Goal: Complete application form: Complete application form

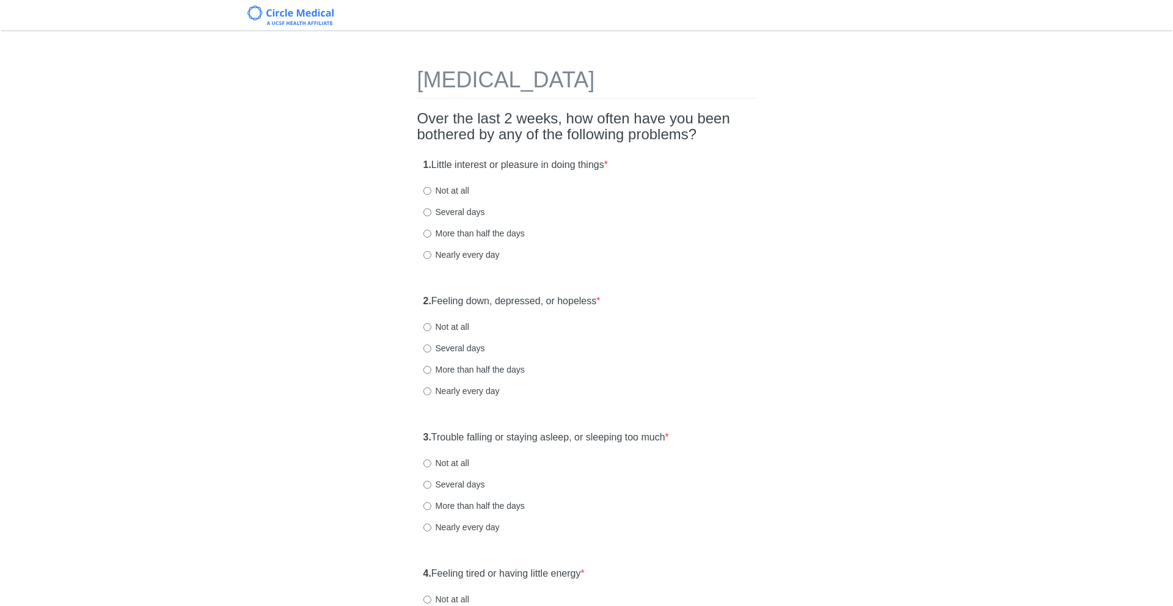
scroll to position [40, 0]
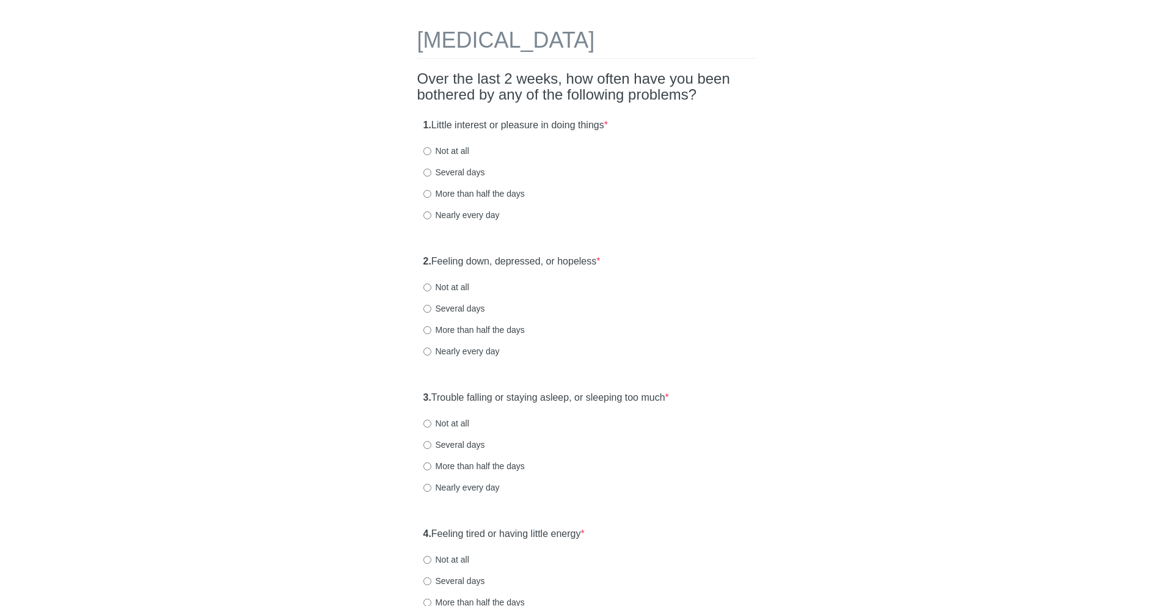
click at [420, 82] on h2 "Over the last 2 weeks, how often have you been bothered by any of the following…" at bounding box center [586, 87] width 339 height 32
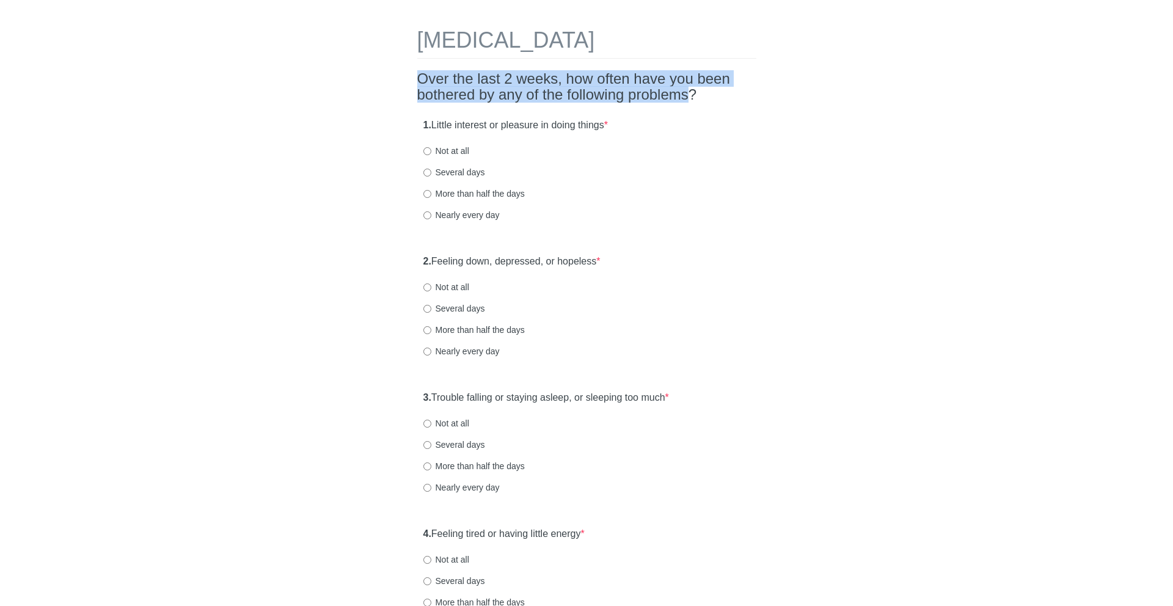
drag, startPoint x: 420, startPoint y: 82, endPoint x: 695, endPoint y: 93, distance: 275.7
click at [695, 93] on h2 "Over the last 2 weeks, how often have you been bothered by any of the following…" at bounding box center [586, 87] width 339 height 32
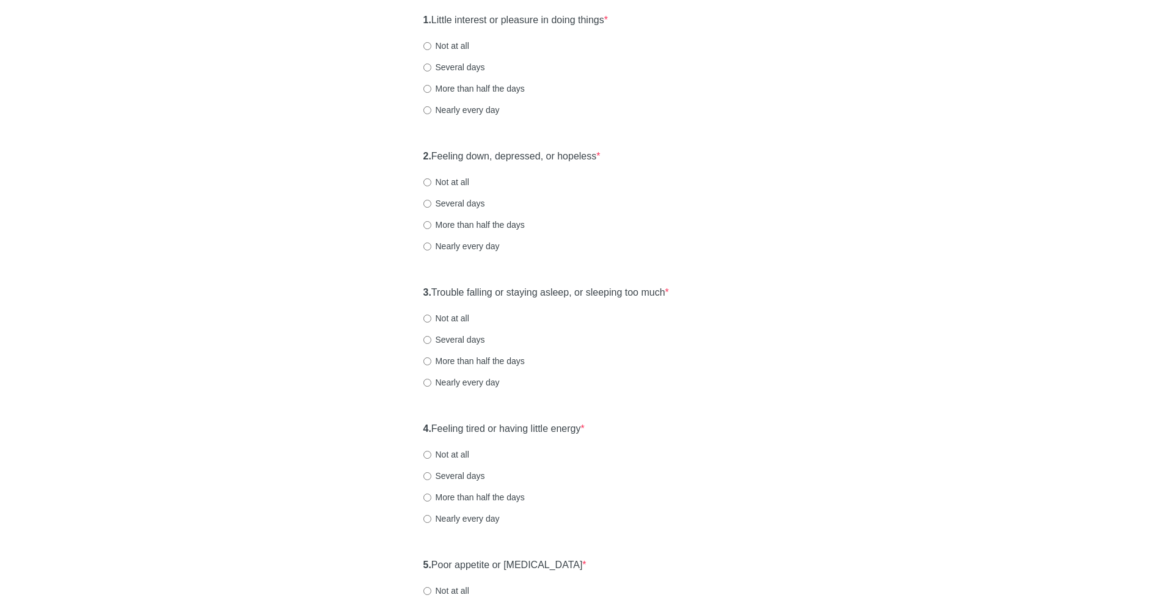
scroll to position [146, 0]
click at [440, 22] on label "1. Little interest or pleasure in doing things *" at bounding box center [515, 19] width 184 height 14
drag, startPoint x: 440, startPoint y: 22, endPoint x: 620, endPoint y: 25, distance: 180.2
click at [608, 25] on label "1. Little interest or pleasure in doing things *" at bounding box center [515, 19] width 184 height 14
click at [445, 50] on div "1. Little interest or pleasure in doing things * Not at all Several days More t…" at bounding box center [586, 69] width 339 height 127
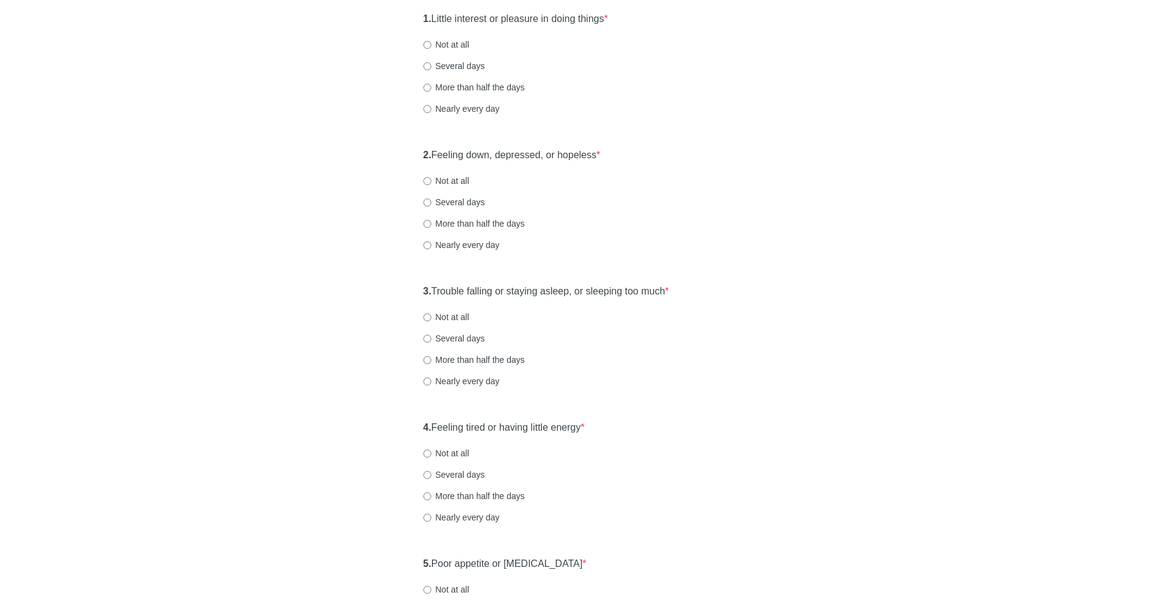
click at [445, 44] on label "Not at all" at bounding box center [446, 44] width 46 height 12
click at [431, 44] on input "Not at all" at bounding box center [427, 45] width 8 height 8
radio input "true"
click at [431, 153] on strong "2." at bounding box center [427, 155] width 8 height 10
drag, startPoint x: 431, startPoint y: 153, endPoint x: 630, endPoint y: 155, distance: 199.7
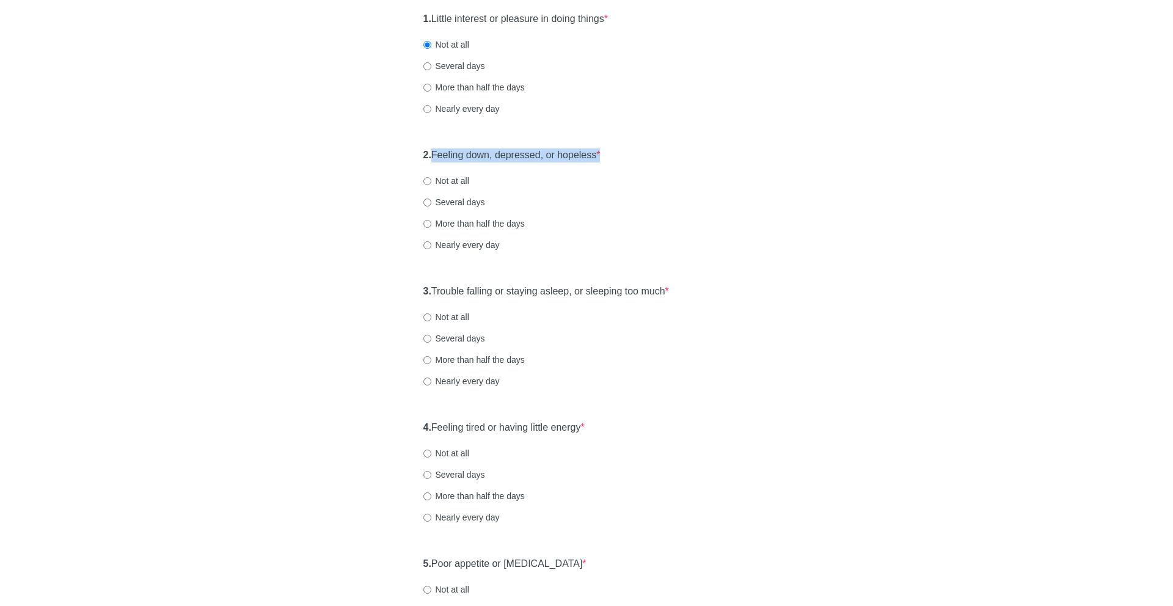
click at [630, 155] on div "2. Feeling down, depressed, or hopeless * Not at all Several days More than hal…" at bounding box center [586, 205] width 339 height 127
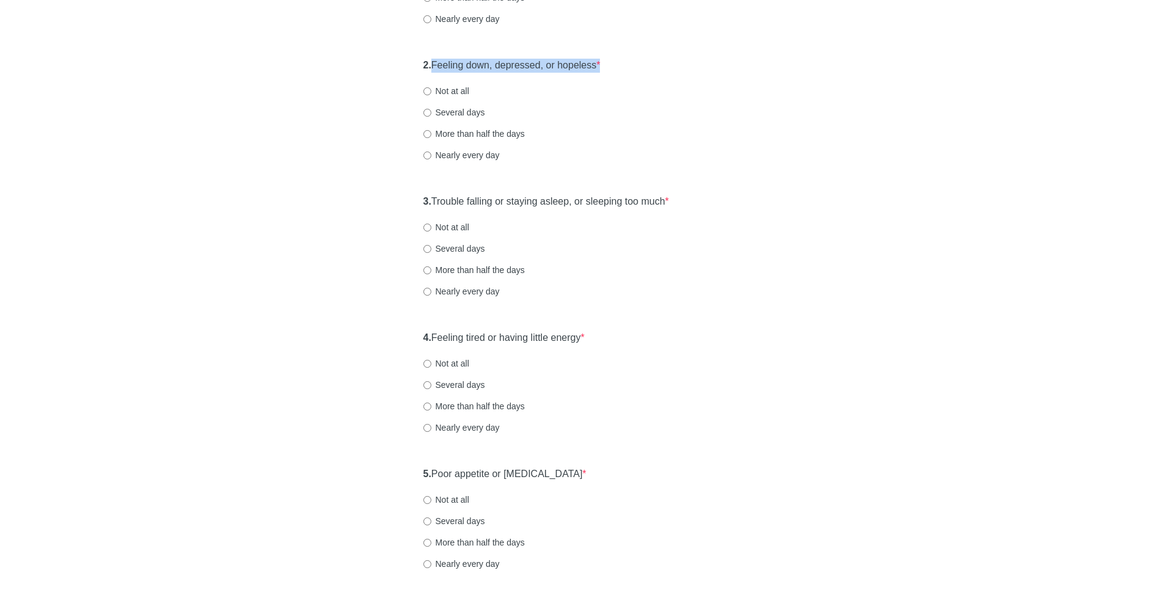
scroll to position [238, 0]
click at [447, 128] on label "More than half the days" at bounding box center [473, 132] width 101 height 12
click at [431, 128] on input "More than half the days" at bounding box center [427, 132] width 8 height 8
radio input "true"
drag, startPoint x: 442, startPoint y: 191, endPoint x: 747, endPoint y: 190, distance: 305.4
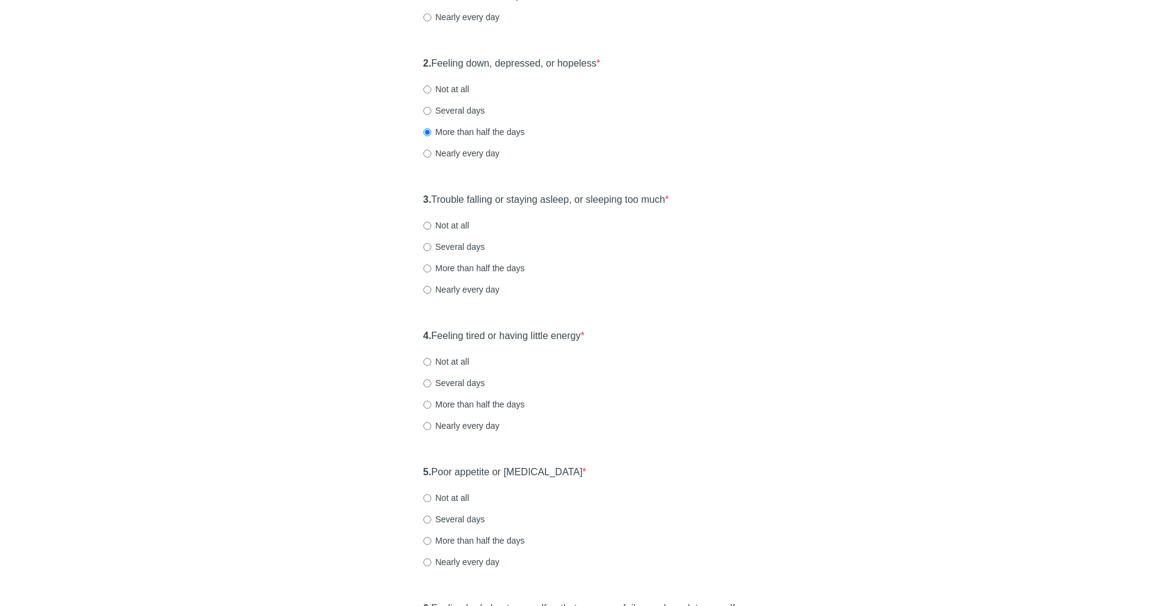
click at [747, 190] on div "3. Trouble falling or staying asleep, or sleeping too much * Not at all Several…" at bounding box center [586, 250] width 339 height 127
drag, startPoint x: 689, startPoint y: 203, endPoint x: 453, endPoint y: 180, distance: 237.5
click at [453, 180] on div "[MEDICAL_DATA] Over the last 2 weeks, how often have you been bothered by any o…" at bounding box center [586, 501] width 357 height 1390
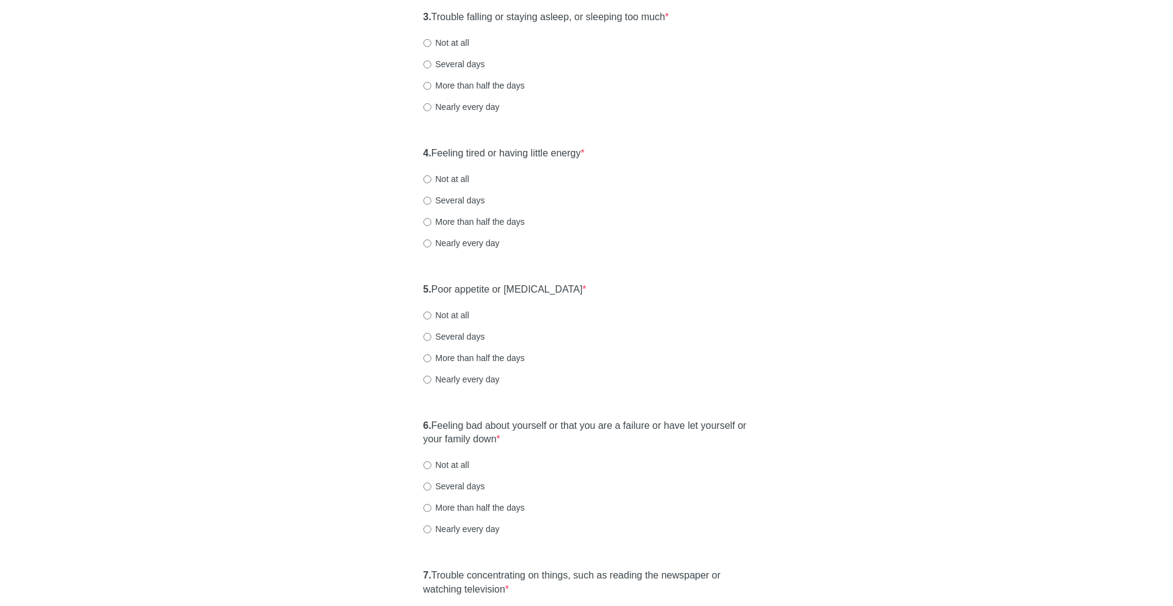
scroll to position [419, 0]
click at [463, 86] on label "More than half the days" at bounding box center [473, 87] width 101 height 12
click at [431, 86] on input "More than half the days" at bounding box center [427, 87] width 8 height 8
radio input "true"
drag, startPoint x: 441, startPoint y: 158, endPoint x: 624, endPoint y: 159, distance: 182.6
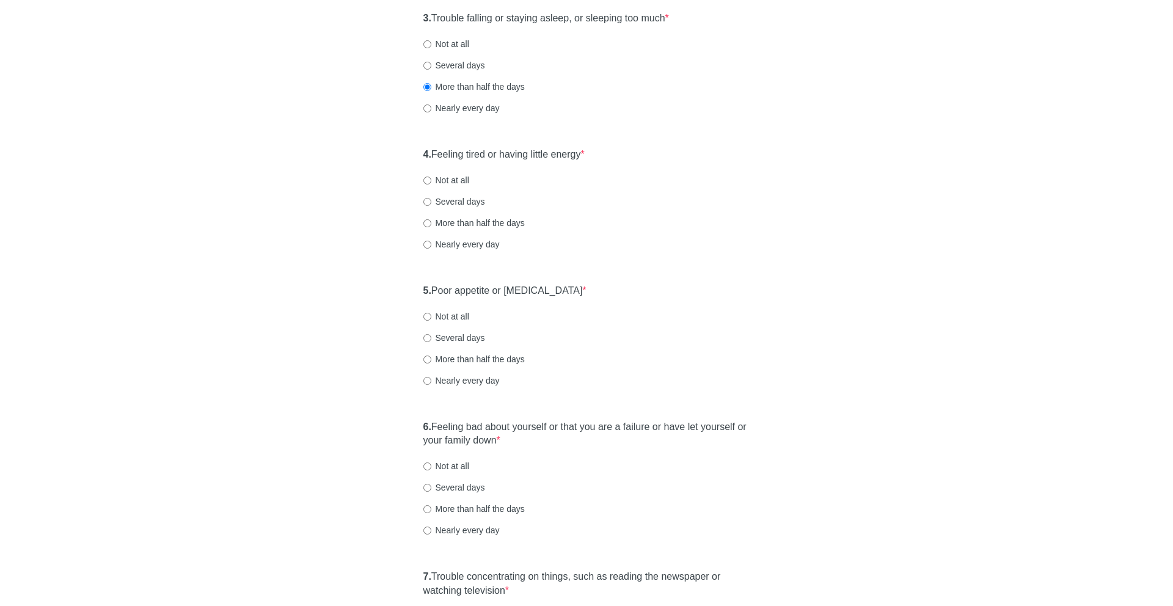
click at [624, 159] on div "4. Feeling tired or having little energy * Not at all Several days More than ha…" at bounding box center [586, 205] width 339 height 127
click at [448, 247] on label "Nearly every day" at bounding box center [461, 244] width 76 height 12
click at [431, 247] on input "Nearly every day" at bounding box center [427, 245] width 8 height 8
radio input "true"
drag, startPoint x: 446, startPoint y: 288, endPoint x: 575, endPoint y: 292, distance: 128.3
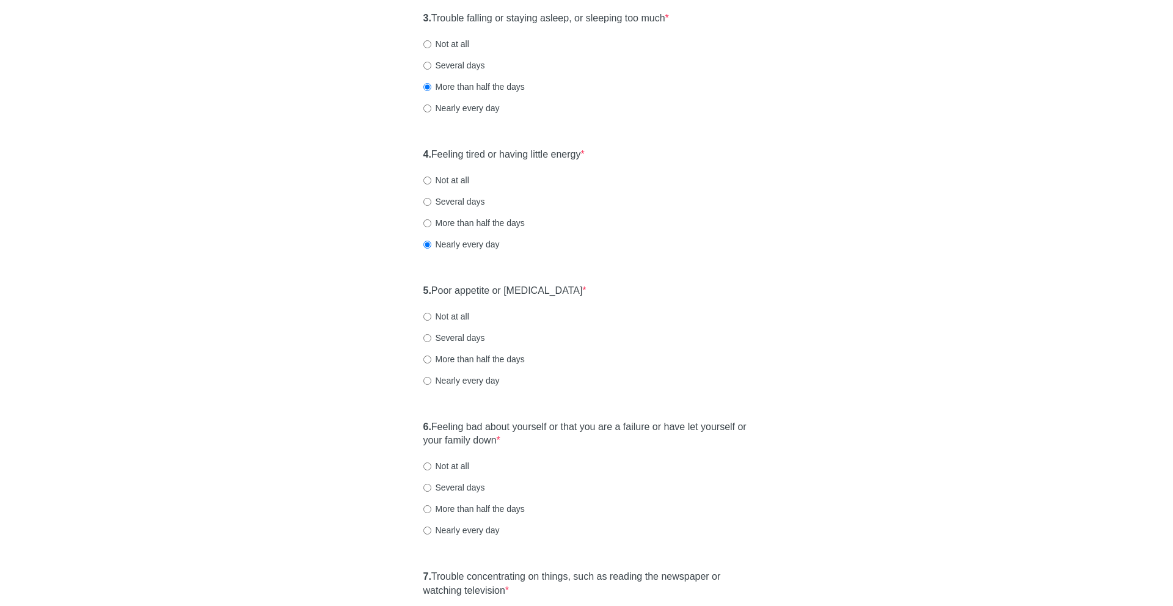
click at [575, 292] on div "5. Poor appetite or [MEDICAL_DATA] * Not at all Several days More than half the…" at bounding box center [586, 341] width 339 height 127
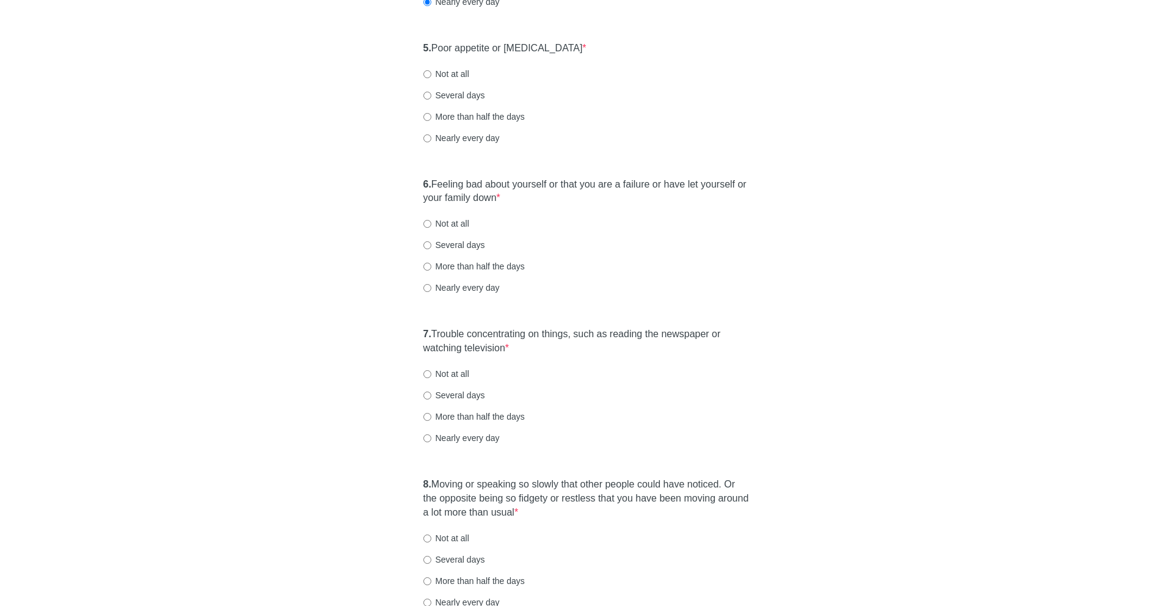
scroll to position [659, 0]
click at [434, 51] on label "5. Poor appetite or [MEDICAL_DATA] *" at bounding box center [504, 51] width 163 height 14
drag, startPoint x: 434, startPoint y: 51, endPoint x: 572, endPoint y: 62, distance: 138.5
click at [572, 62] on div "5. Poor appetite or [MEDICAL_DATA] * Not at all Several days More than half the…" at bounding box center [586, 101] width 339 height 127
click at [467, 97] on label "Several days" at bounding box center [454, 98] width 62 height 12
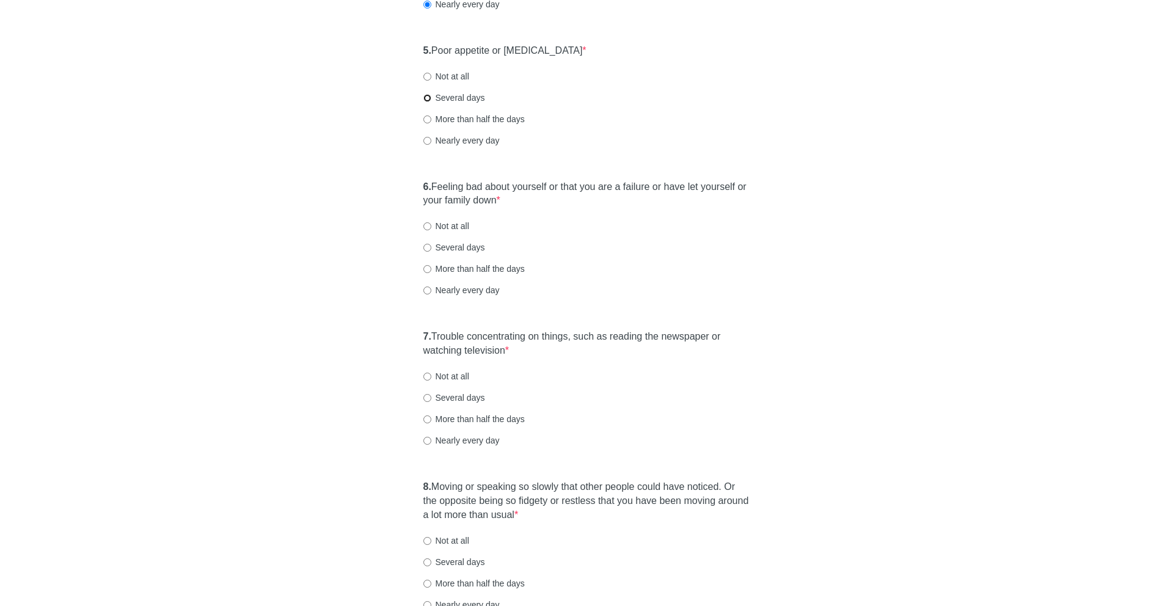
click at [431, 97] on input "Several days" at bounding box center [427, 98] width 8 height 8
radio input "true"
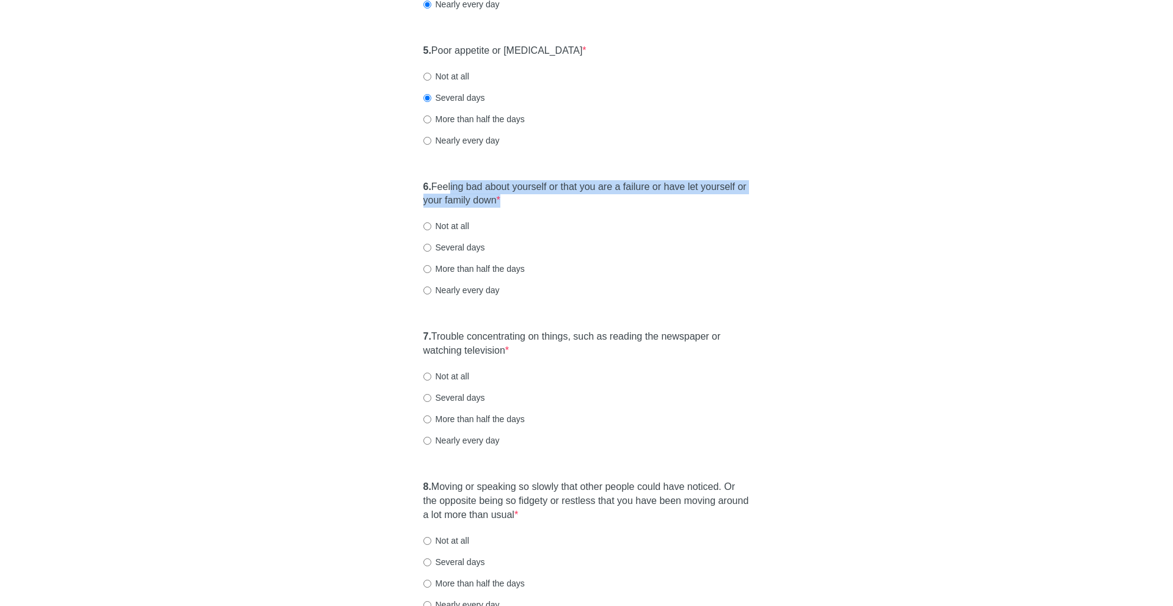
drag, startPoint x: 453, startPoint y: 184, endPoint x: 530, endPoint y: 216, distance: 83.5
click at [530, 216] on div "6. Feeling bad about yourself or that you are a failure or have let yourself or…" at bounding box center [586, 244] width 339 height 141
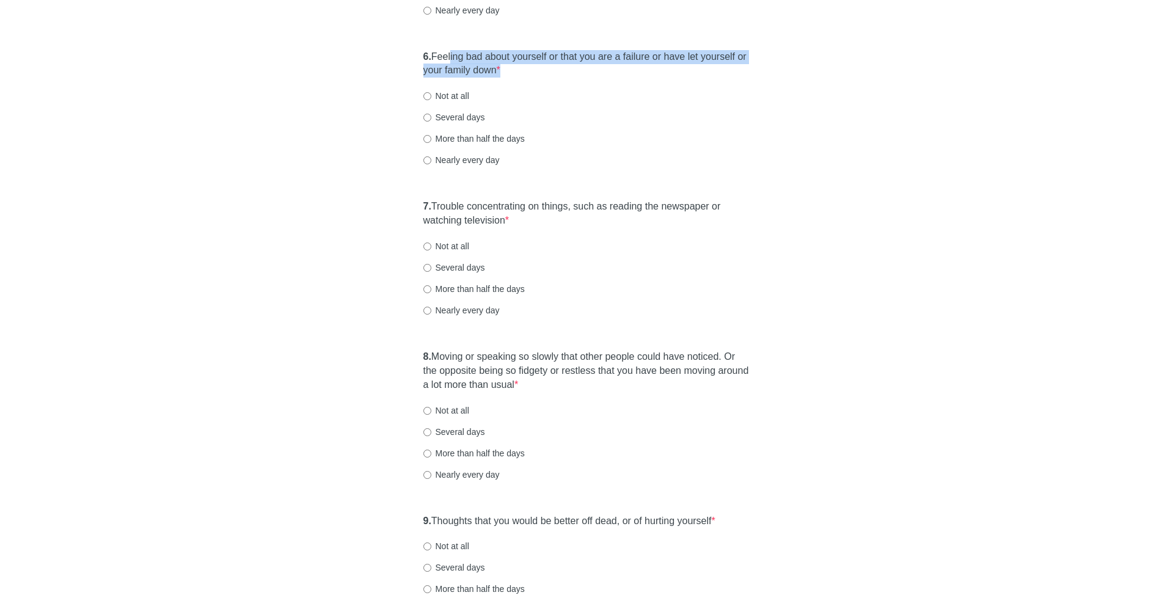
scroll to position [790, 0]
click at [483, 156] on label "Nearly every day" at bounding box center [461, 159] width 76 height 12
click at [431, 156] on input "Nearly every day" at bounding box center [427, 160] width 8 height 8
radio input "true"
drag, startPoint x: 467, startPoint y: 211, endPoint x: 539, endPoint y: 222, distance: 72.4
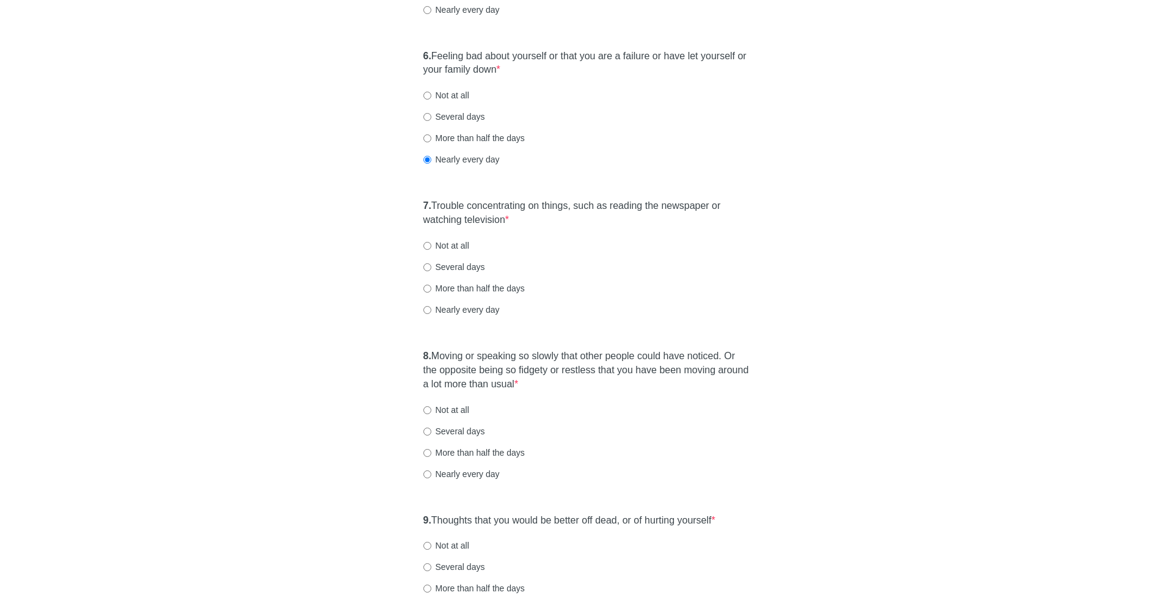
click at [539, 222] on label "7. Trouble concentrating on things, such as reading the newspaper or watching t…" at bounding box center [586, 213] width 327 height 28
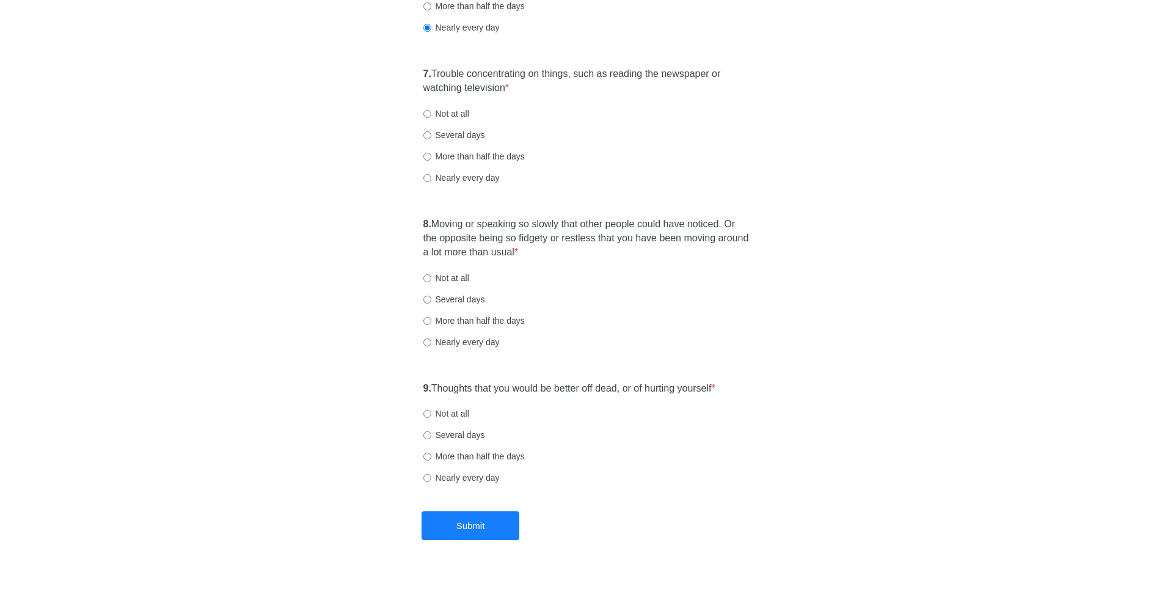
scroll to position [930, 0]
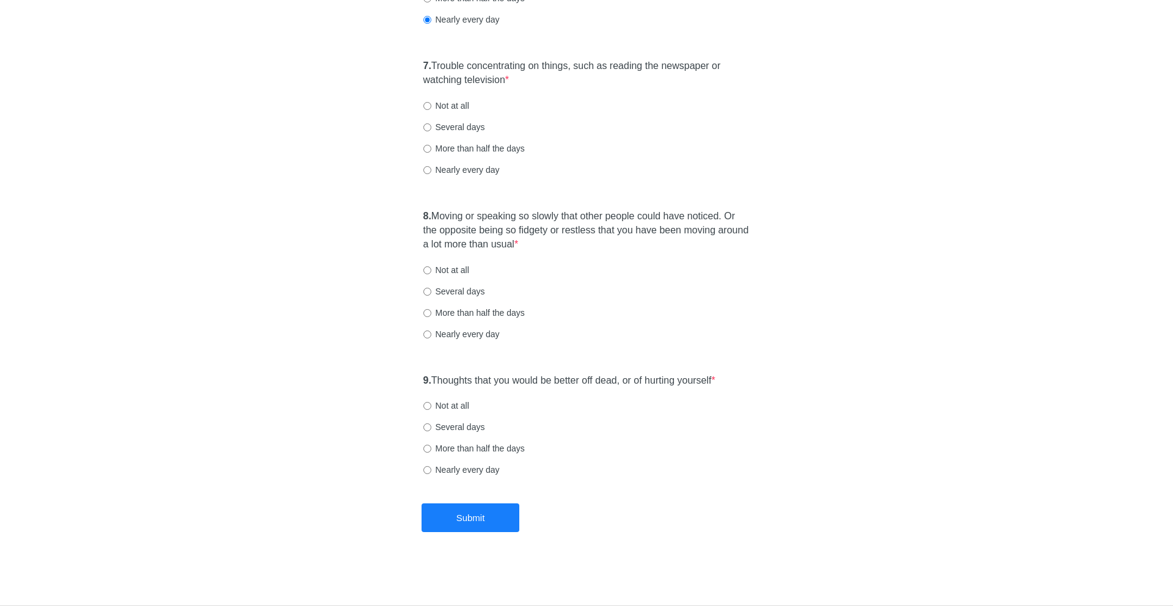
click at [490, 173] on label "Nearly every day" at bounding box center [461, 170] width 76 height 12
click at [431, 173] on input "Nearly every day" at bounding box center [427, 170] width 8 height 8
radio input "true"
drag, startPoint x: 467, startPoint y: 211, endPoint x: 587, endPoint y: 247, distance: 124.8
click at [587, 247] on label "8. Moving or speaking so slowly that other people could have noticed. Or the op…" at bounding box center [586, 230] width 327 height 42
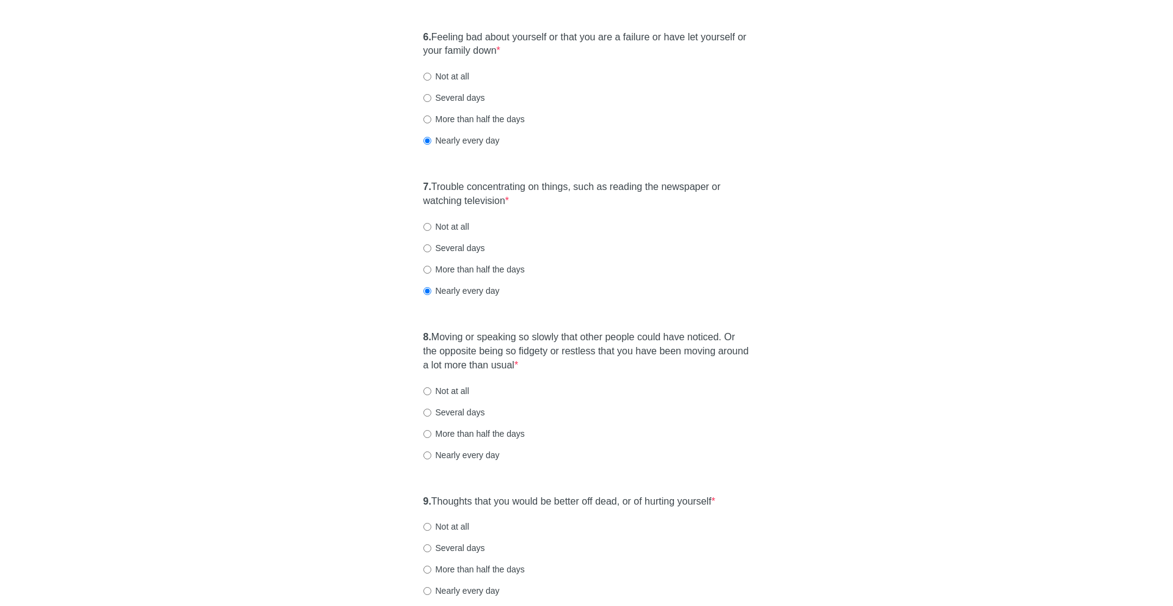
scroll to position [806, 0]
click at [436, 187] on label "7. Trouble concentrating on things, such as reading the newspaper or watching t…" at bounding box center [586, 197] width 327 height 28
drag, startPoint x: 436, startPoint y: 187, endPoint x: 515, endPoint y: 200, distance: 80.4
click at [515, 200] on label "7. Trouble concentrating on things, such as reading the newspaper or watching t…" at bounding box center [586, 197] width 327 height 28
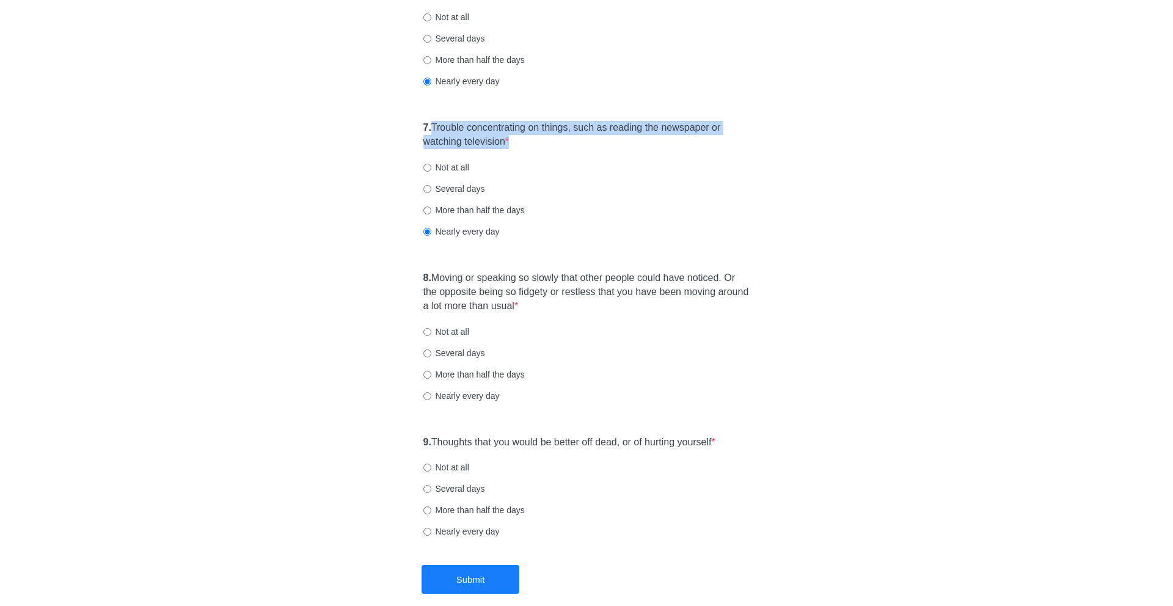
scroll to position [930, 0]
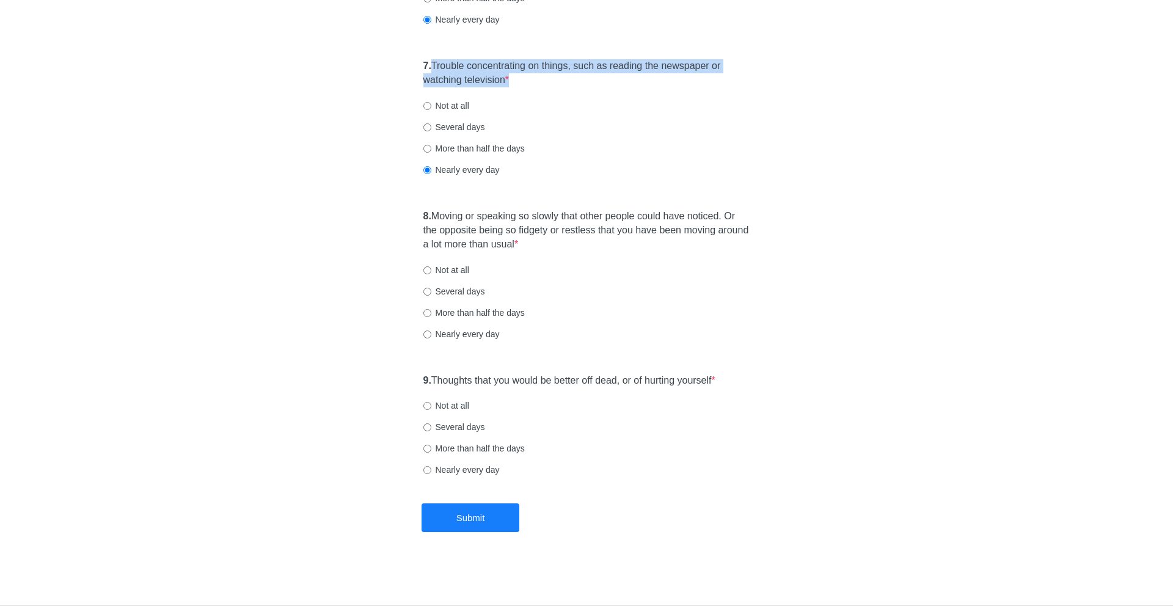
drag, startPoint x: 434, startPoint y: 213, endPoint x: 580, endPoint y: 255, distance: 151.9
click at [580, 255] on div "8. Moving or speaking so slowly that other people could have noticed. Or the op…" at bounding box center [586, 280] width 339 height 155
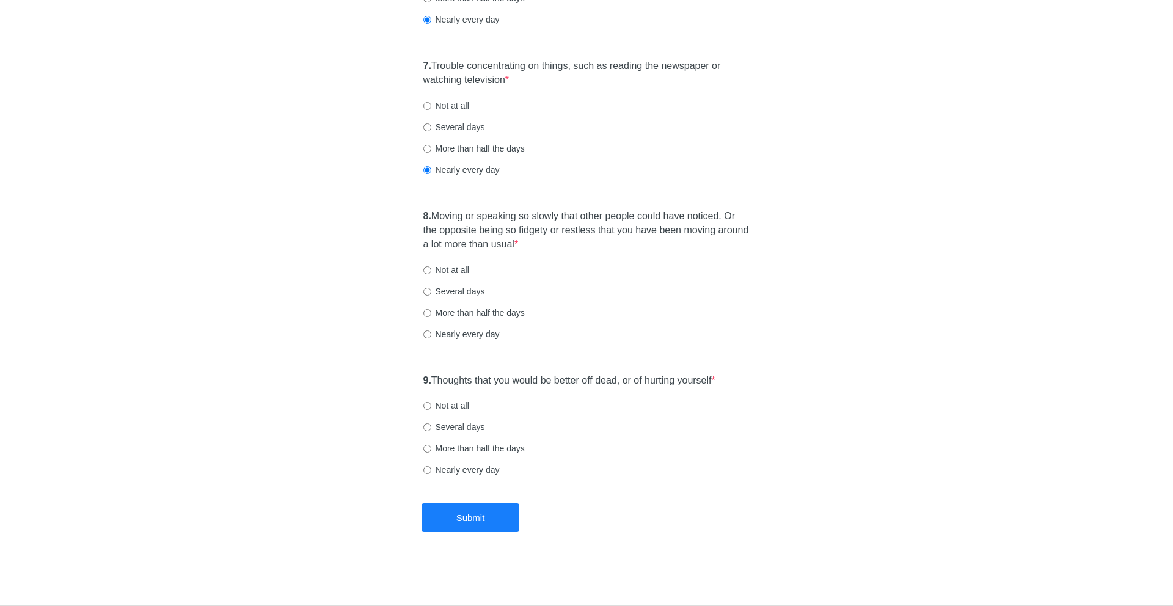
click at [475, 311] on label "More than half the days" at bounding box center [473, 313] width 101 height 12
click at [431, 311] on input "More than half the days" at bounding box center [427, 313] width 8 height 8
radio input "true"
click at [443, 383] on label "9. Thoughts that you would be better off dead, or of hurting yourself *" at bounding box center [569, 381] width 292 height 14
drag, startPoint x: 443, startPoint y: 383, endPoint x: 623, endPoint y: 398, distance: 180.8
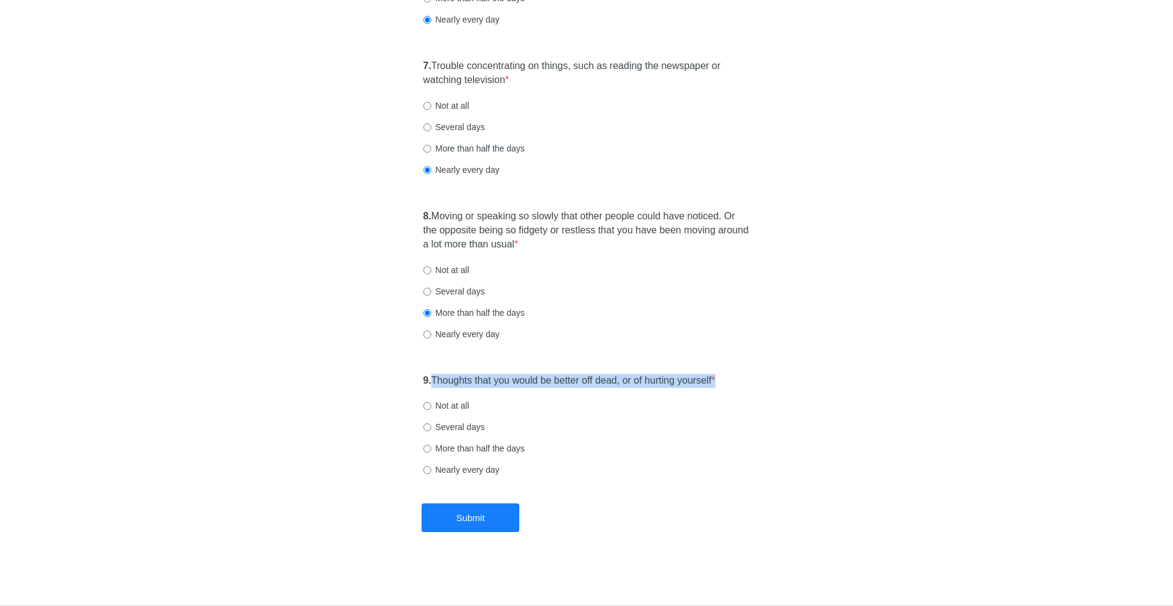
click at [622, 398] on div "9. Thoughts that you would be better off dead, or of hurting yourself * Not at …" at bounding box center [586, 431] width 339 height 127
click at [446, 408] on label "Not at all" at bounding box center [446, 405] width 46 height 12
click at [431, 408] on input "Not at all" at bounding box center [427, 406] width 8 height 8
radio input "true"
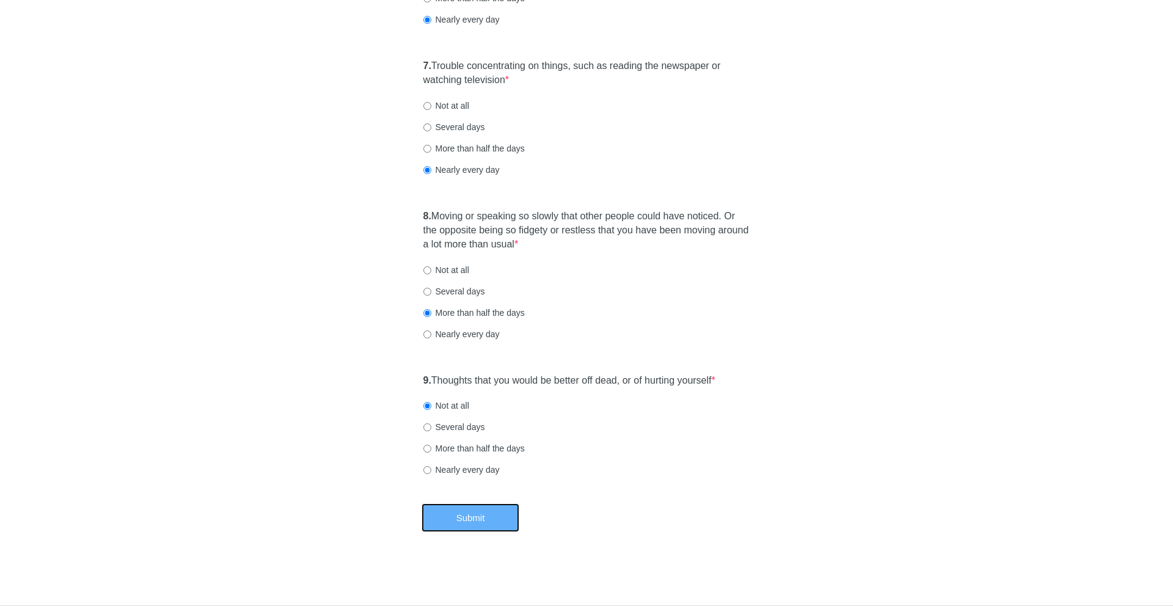
click at [464, 520] on button "Submit" at bounding box center [470, 517] width 98 height 29
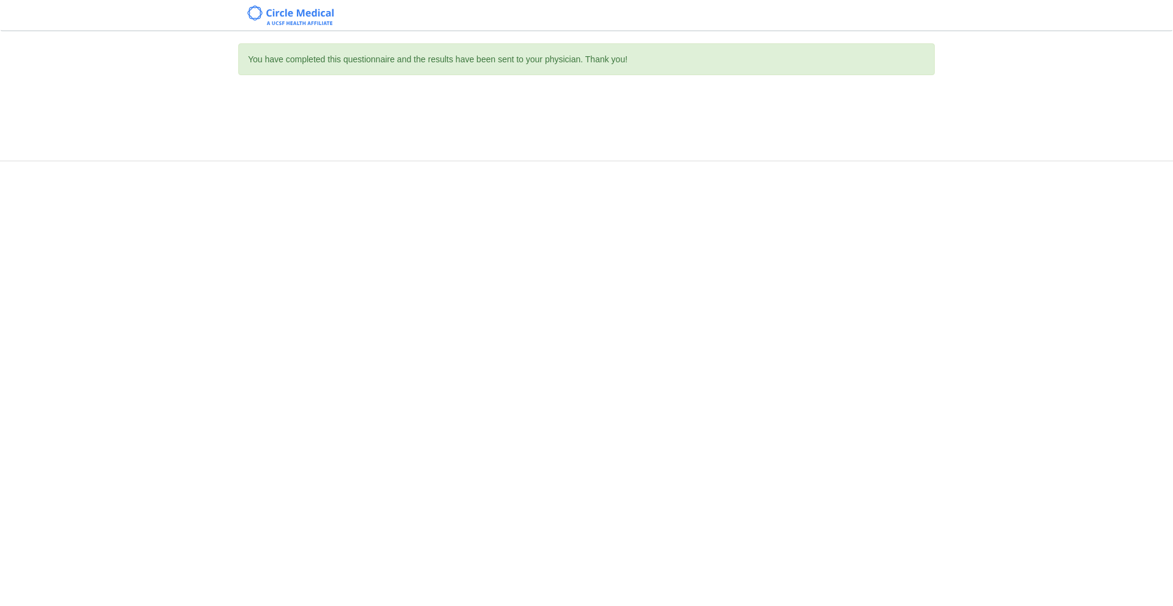
scroll to position [0, 0]
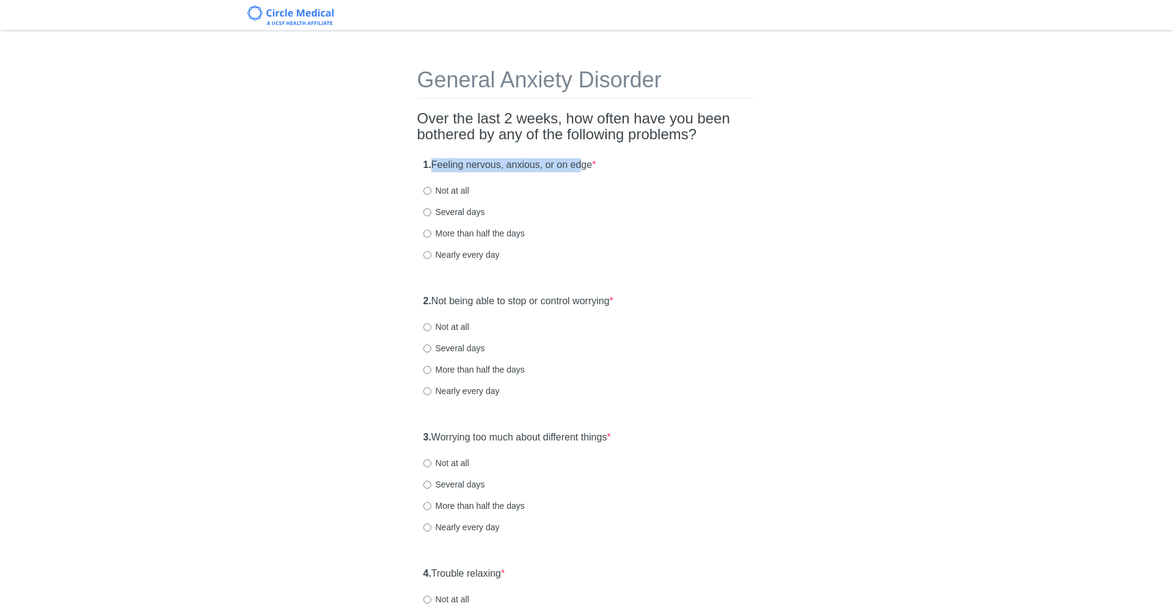
drag, startPoint x: 435, startPoint y: 161, endPoint x: 586, endPoint y: 161, distance: 150.9
click at [585, 161] on label "1. Feeling nervous, anxious, or on edge *" at bounding box center [509, 165] width 173 height 14
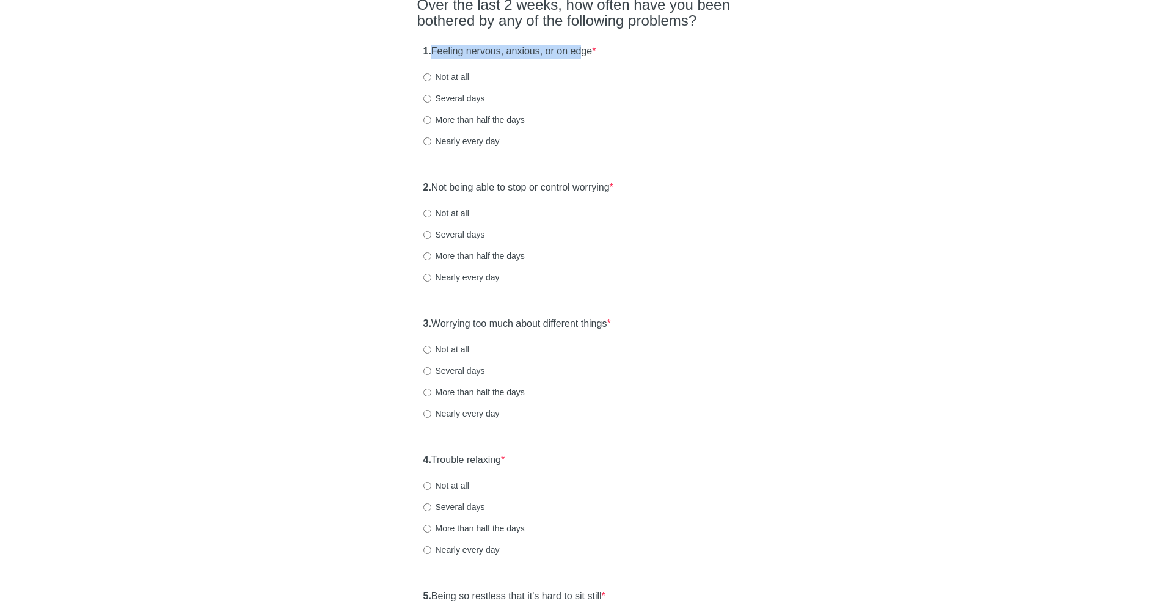
scroll to position [120, 0]
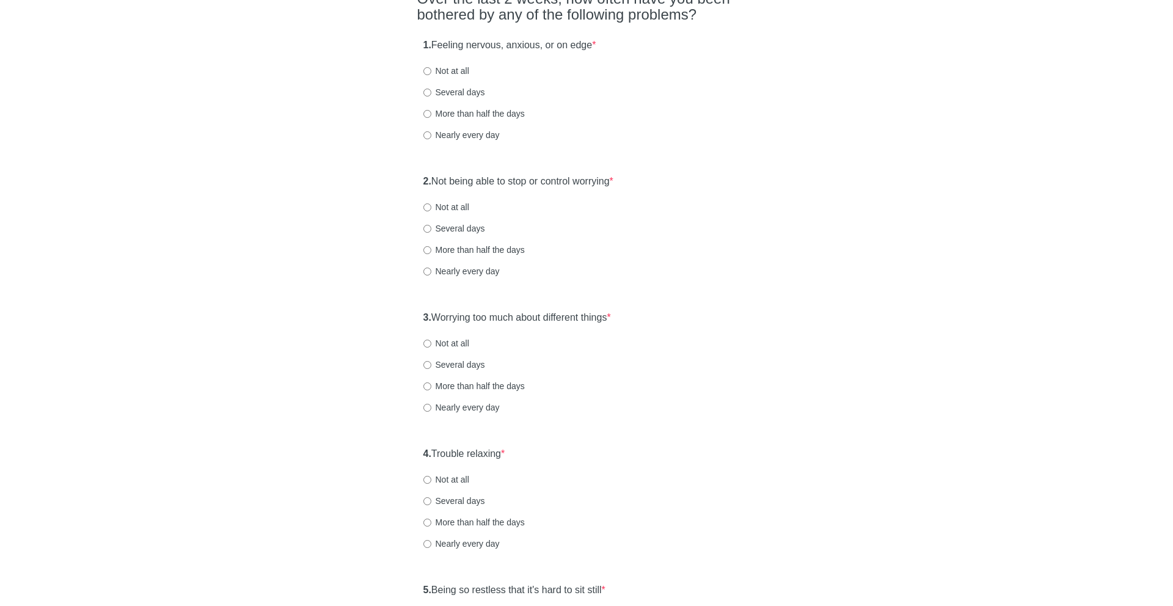
click at [486, 108] on label "More than half the days" at bounding box center [473, 113] width 101 height 12
click at [431, 110] on input "More than half the days" at bounding box center [427, 114] width 8 height 8
radio input "true"
drag, startPoint x: 458, startPoint y: 177, endPoint x: 630, endPoint y: 203, distance: 174.3
click at [630, 203] on div "2. Not being able to stop or control worrying * Not at all Several days More th…" at bounding box center [586, 232] width 339 height 127
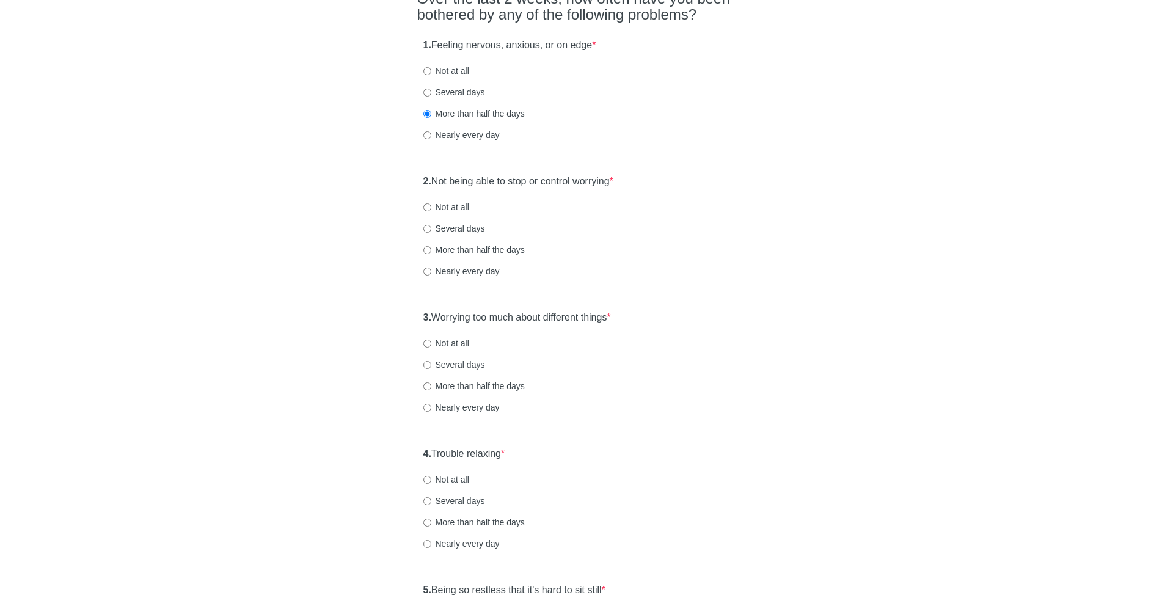
click at [472, 219] on div "2. Not being able to stop or control worrying * Not at all Several days More th…" at bounding box center [586, 232] width 339 height 127
click at [470, 236] on div "2. Not being able to stop or control worrying * Not at all Several days More th…" at bounding box center [586, 232] width 339 height 127
click at [470, 228] on label "Several days" at bounding box center [454, 228] width 62 height 12
click at [431, 228] on input "Several days" at bounding box center [427, 229] width 8 height 8
radio input "true"
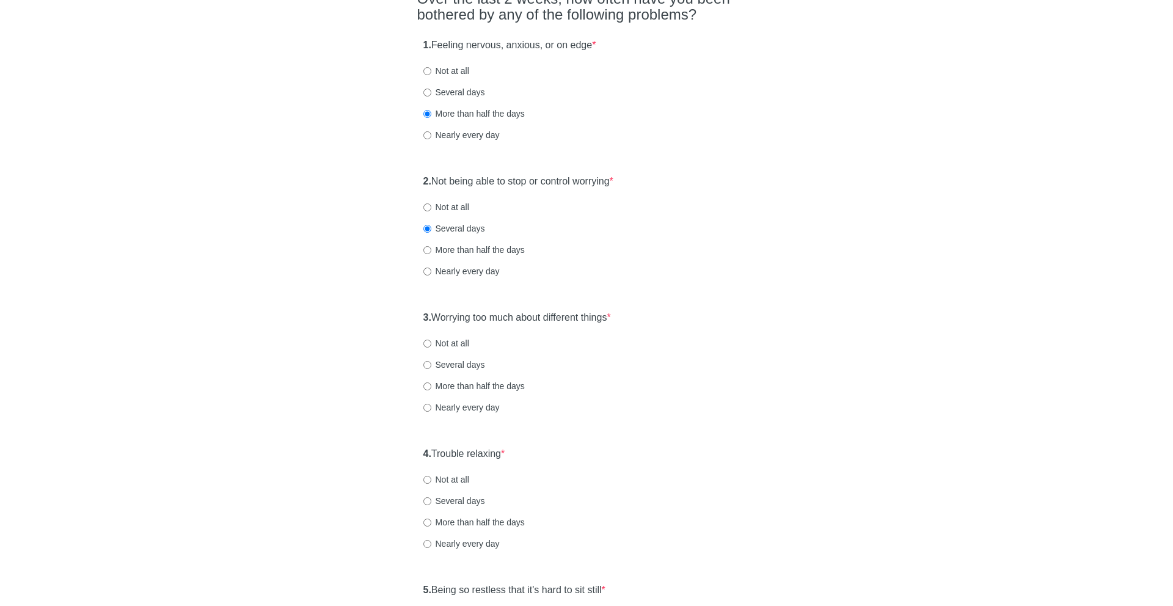
drag, startPoint x: 442, startPoint y: 319, endPoint x: 691, endPoint y: 325, distance: 249.3
click at [691, 325] on div "3. Worrying too much about different things * Not at all Several days More than…" at bounding box center [586, 368] width 339 height 127
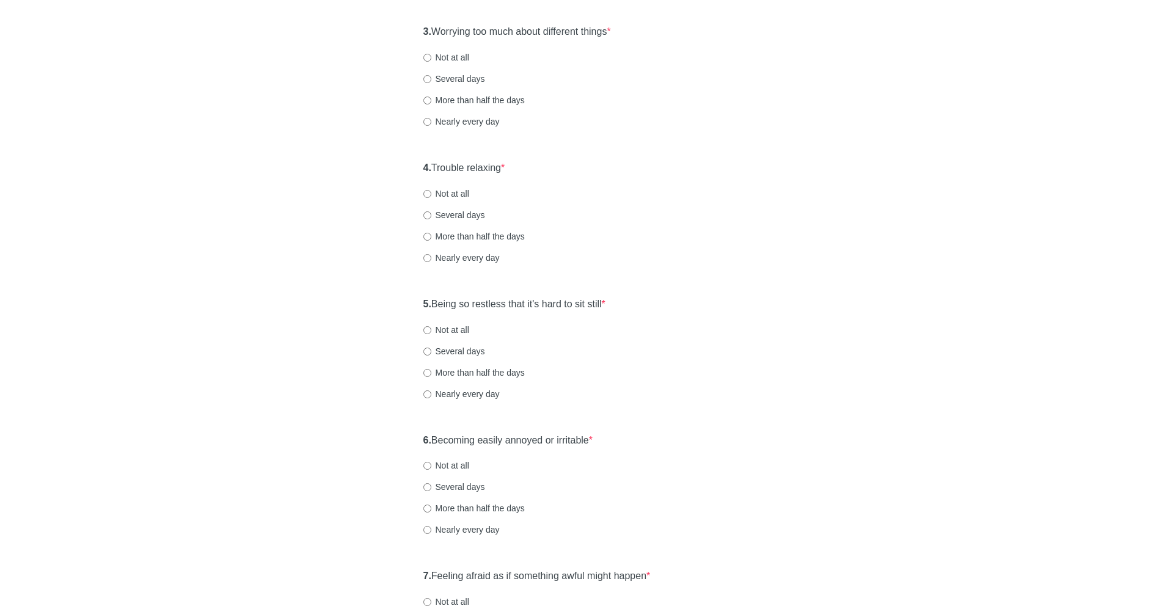
scroll to position [401, 0]
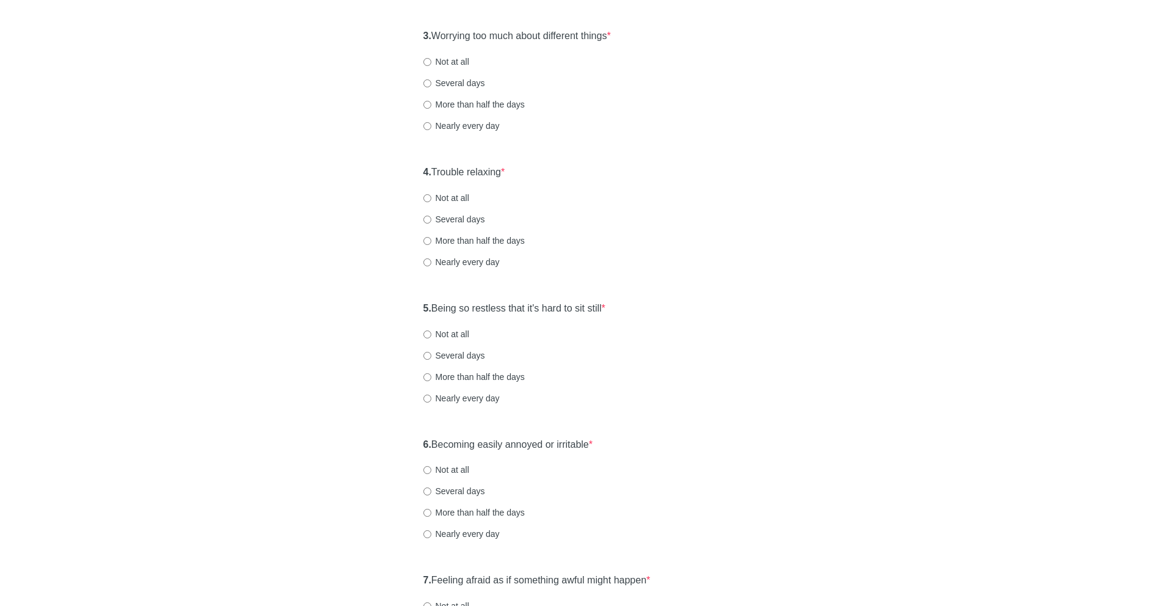
click at [465, 64] on label "Not at all" at bounding box center [446, 62] width 46 height 12
click at [431, 64] on input "Not at all" at bounding box center [427, 62] width 8 height 8
radio input "true"
drag, startPoint x: 445, startPoint y: 175, endPoint x: 570, endPoint y: 176, distance: 124.6
click at [570, 176] on div "4. Trouble relaxing * Not at all Several days More than half the days Nearly ev…" at bounding box center [586, 222] width 339 height 127
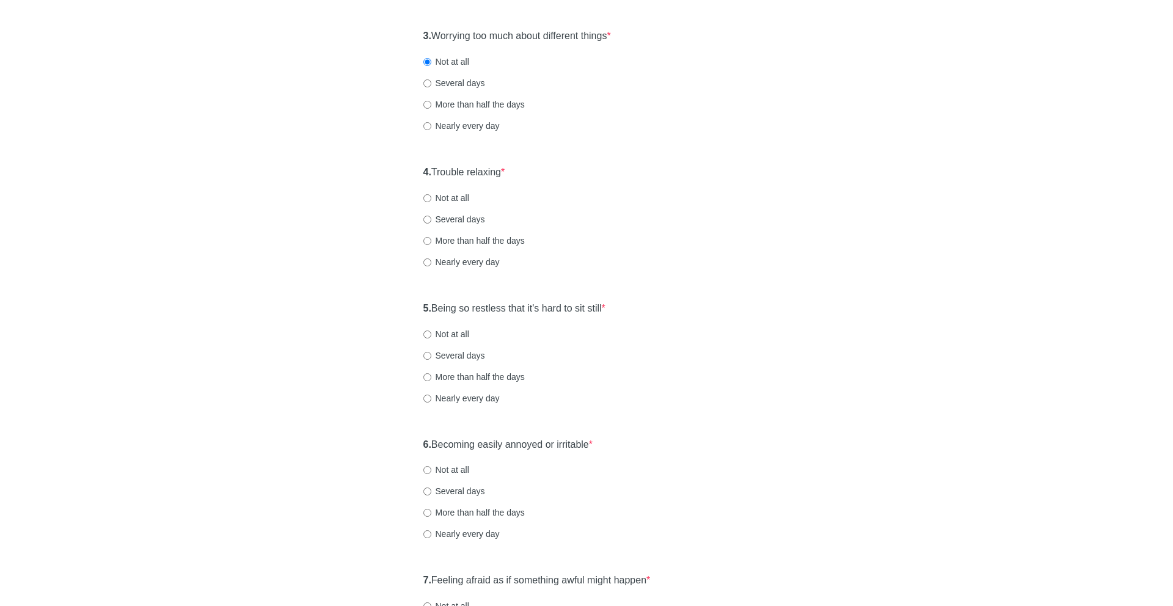
drag, startPoint x: 520, startPoint y: 174, endPoint x: 377, endPoint y: 175, distance: 143.5
click at [377, 175] on div "General Anxiety Disorder Over the last 2 weeks, how often have you been bothere…" at bounding box center [586, 173] width 715 height 1062
click at [461, 212] on div "4. Trouble relaxing * Not at all Several days More than half the days Nearly ev…" at bounding box center [586, 222] width 339 height 127
click at [460, 217] on label "Several days" at bounding box center [454, 219] width 62 height 12
click at [431, 217] on input "Several days" at bounding box center [427, 220] width 8 height 8
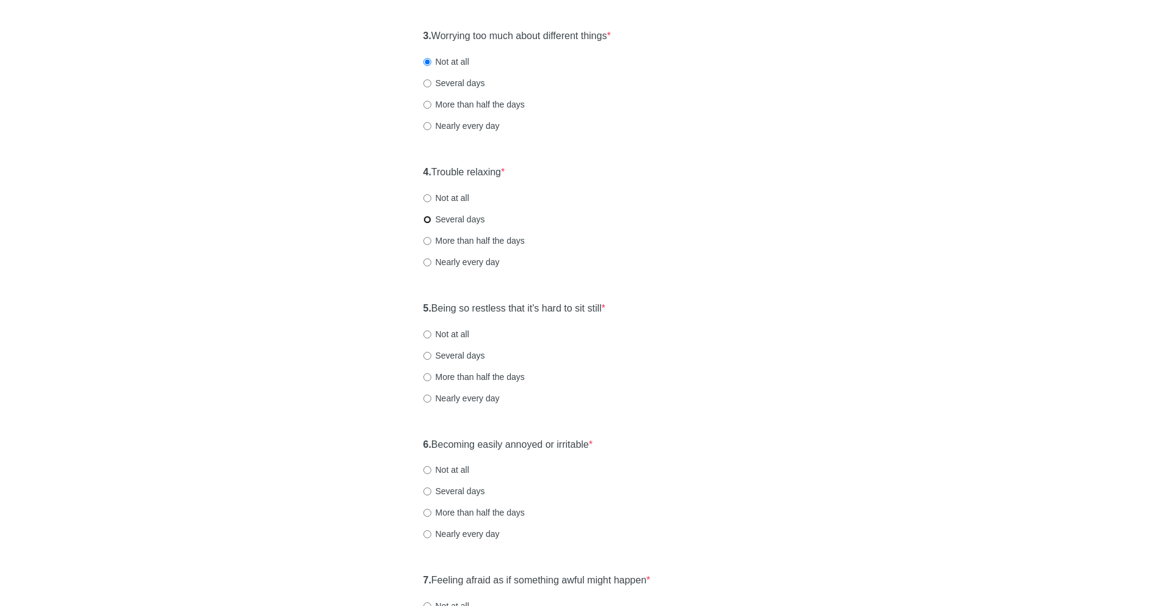
radio input "true"
drag, startPoint x: 447, startPoint y: 305, endPoint x: 699, endPoint y: 329, distance: 253.4
click at [699, 329] on div "5. Being so restless that it's hard to sit still * Not at all Several days More…" at bounding box center [586, 359] width 339 height 127
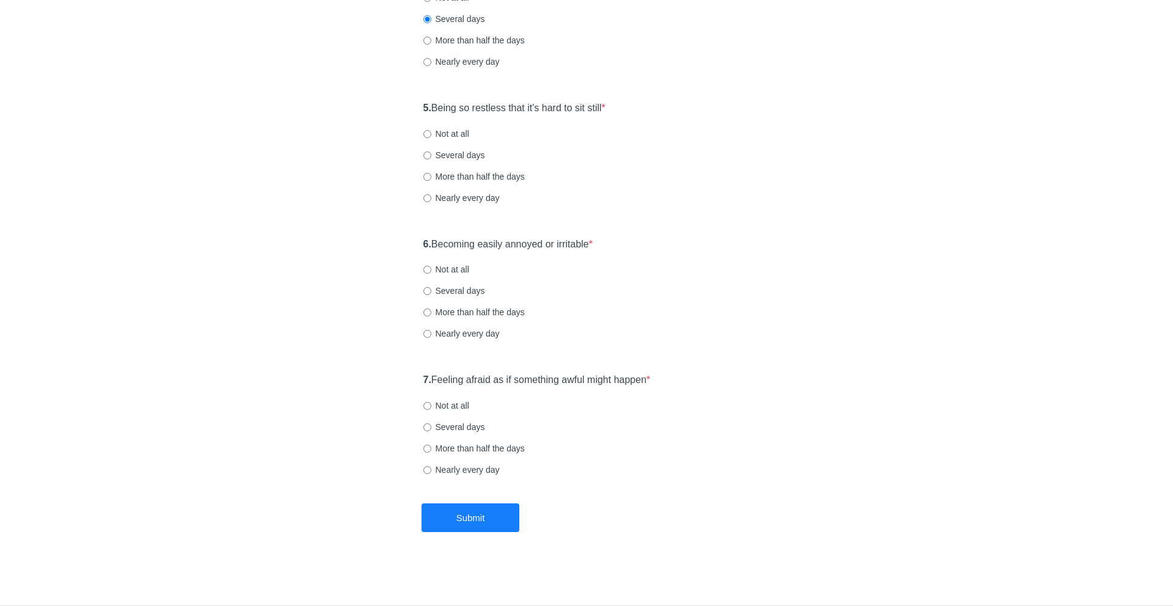
click at [447, 200] on label "Nearly every day" at bounding box center [461, 198] width 76 height 12
click at [431, 200] on input "Nearly every day" at bounding box center [427, 198] width 8 height 8
radio input "true"
drag, startPoint x: 447, startPoint y: 247, endPoint x: 709, endPoint y: 255, distance: 261.5
click at [709, 255] on div "6. Becoming easily annoyed or irritable * Not at all Several days More than hal…" at bounding box center [586, 294] width 339 height 127
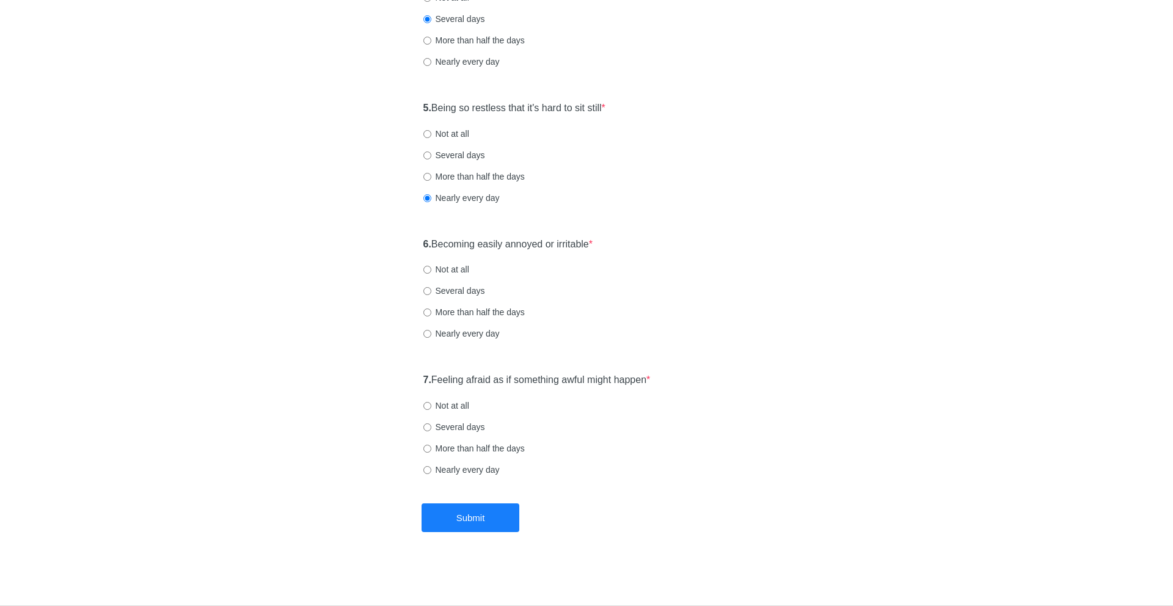
click at [457, 314] on label "More than half the days" at bounding box center [473, 312] width 101 height 12
click at [431, 314] on input "More than half the days" at bounding box center [427, 312] width 8 height 8
radio input "true"
drag, startPoint x: 445, startPoint y: 382, endPoint x: 668, endPoint y: 395, distance: 223.3
click at [668, 395] on div "7. Feeling afraid as if something awful might happen * Not at all Several days …" at bounding box center [586, 430] width 339 height 127
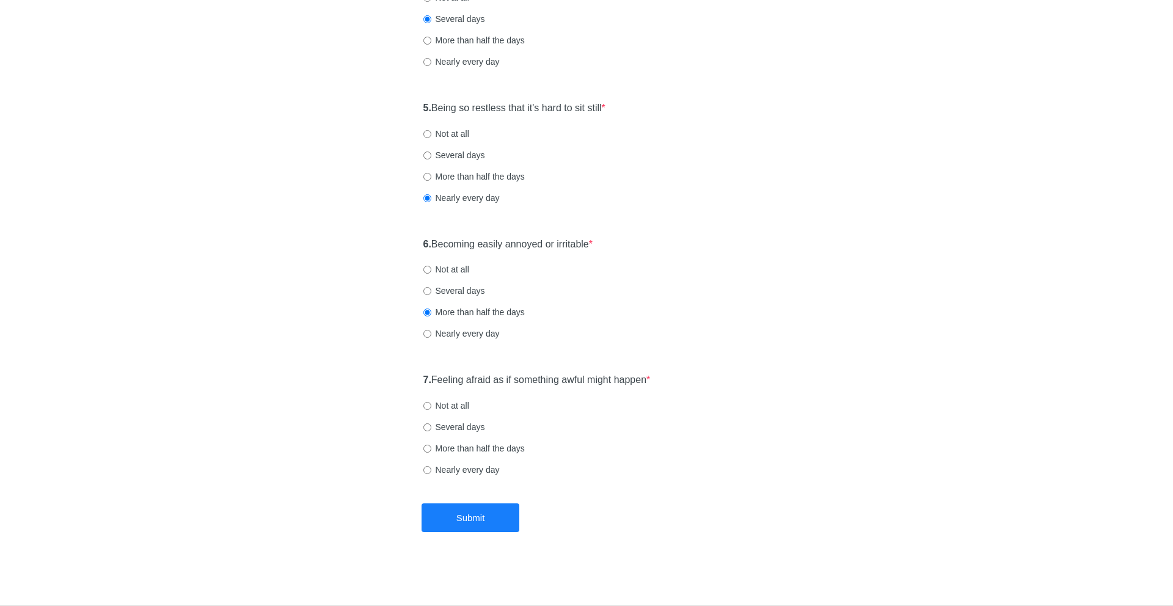
click at [451, 418] on div "7. Feeling afraid as if something awful might happen * Not at all Several days …" at bounding box center [586, 430] width 339 height 127
click at [449, 421] on label "Several days" at bounding box center [454, 427] width 62 height 12
click at [431, 423] on input "Several days" at bounding box center [427, 427] width 8 height 8
radio input "true"
click at [459, 518] on button "Submit" at bounding box center [470, 517] width 98 height 29
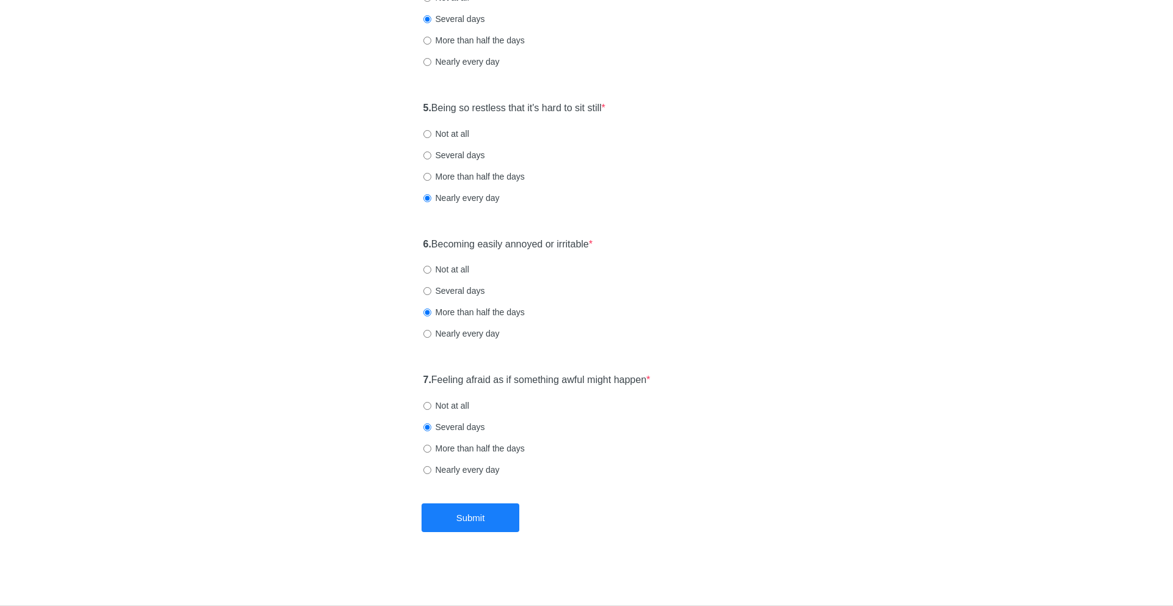
scroll to position [0, 0]
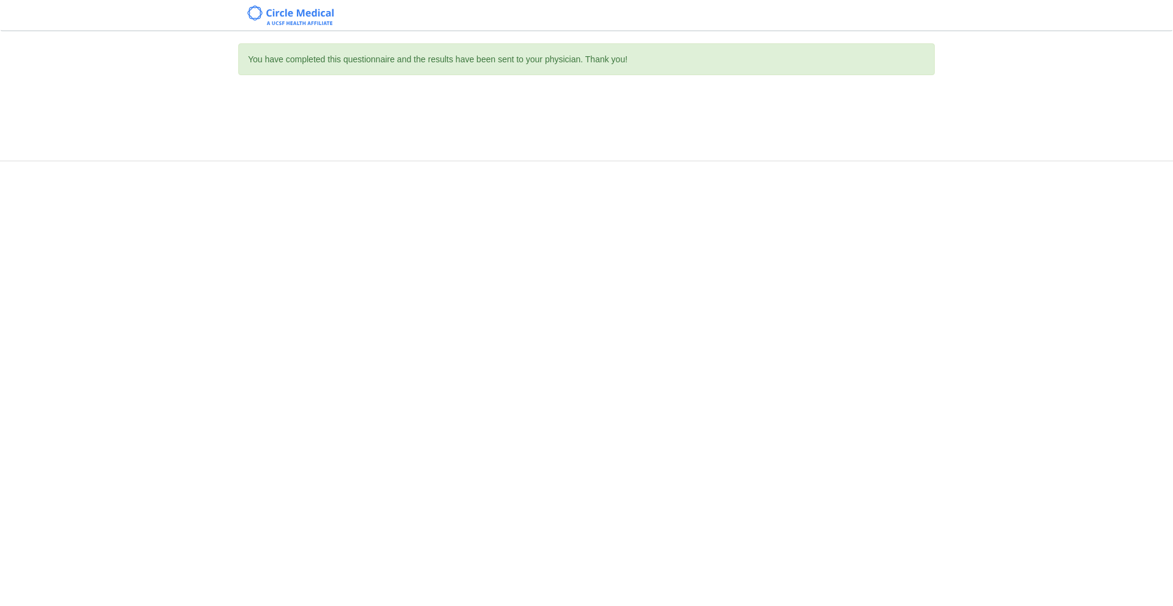
click at [951, 42] on div "You have completed this questionnaire and the results have been sent to your ph…" at bounding box center [586, 303] width 1173 height 606
